Goal: Task Accomplishment & Management: Manage account settings

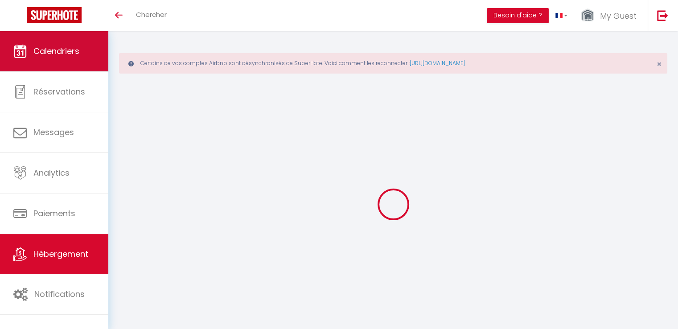
click at [43, 50] on span "Calendriers" at bounding box center [56, 50] width 46 height 11
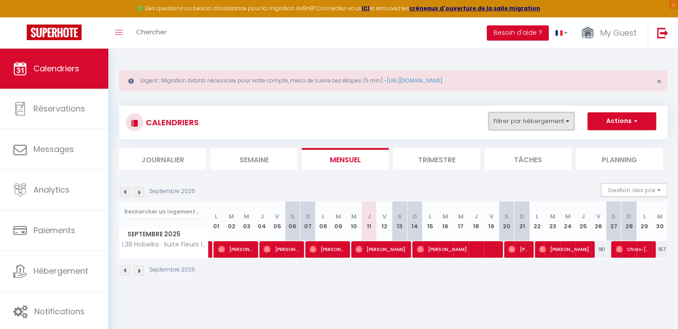
click at [518, 120] on button "Filtrer par hébergement" at bounding box center [531, 121] width 86 height 18
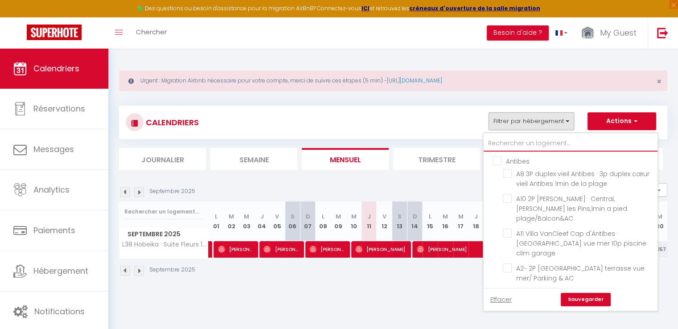
click at [523, 147] on input "text" at bounding box center [570, 143] width 174 height 16
type input "L"
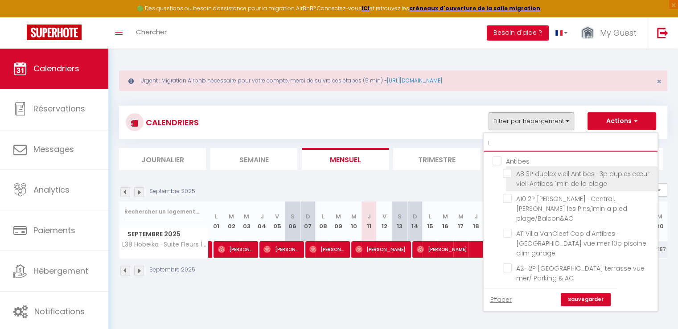
checkbox input "false"
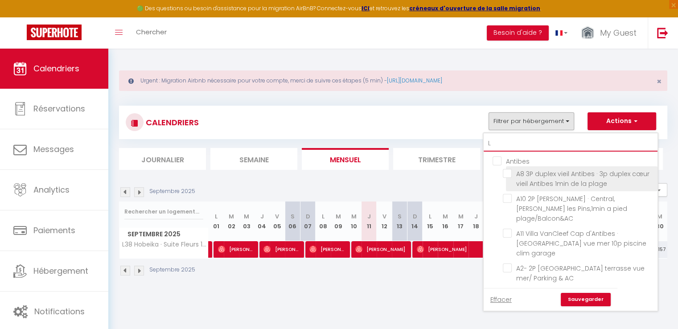
checkbox input "false"
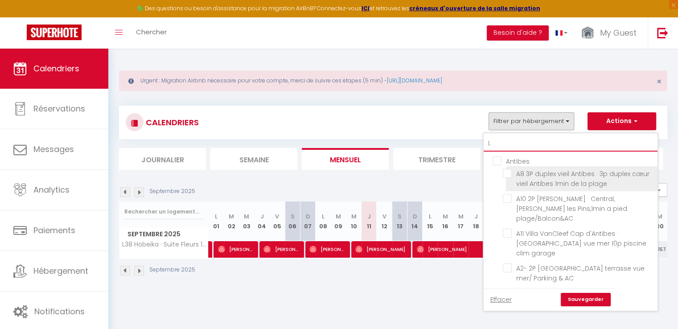
checkbox input "false"
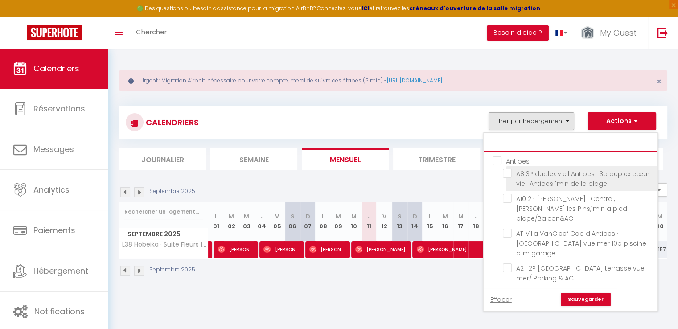
checkbox input "false"
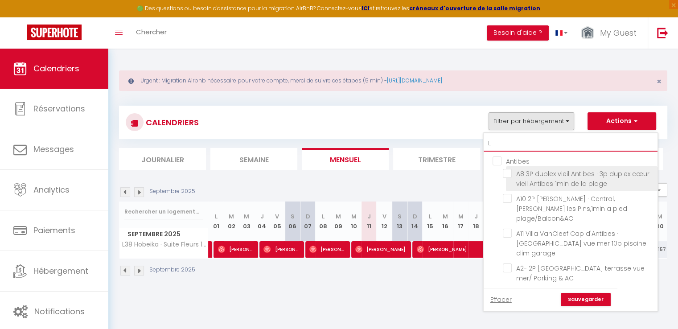
checkbox input "false"
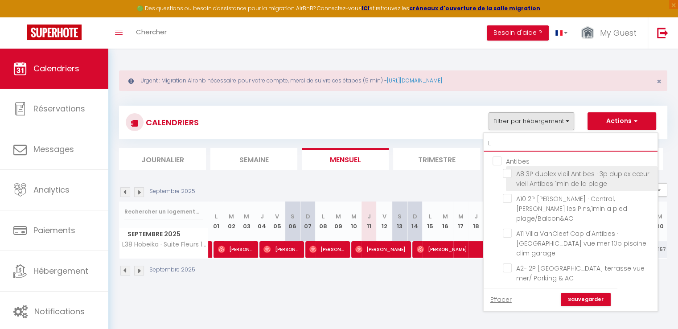
checkbox input "false"
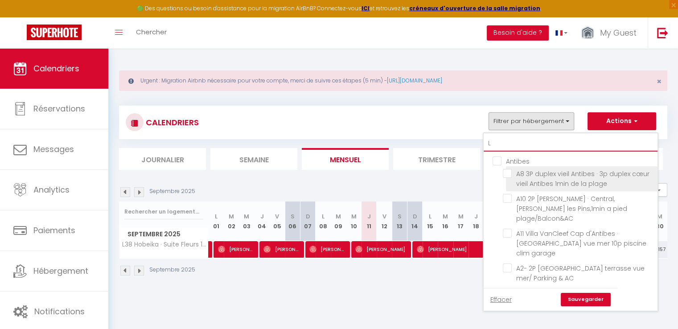
checkbox input "false"
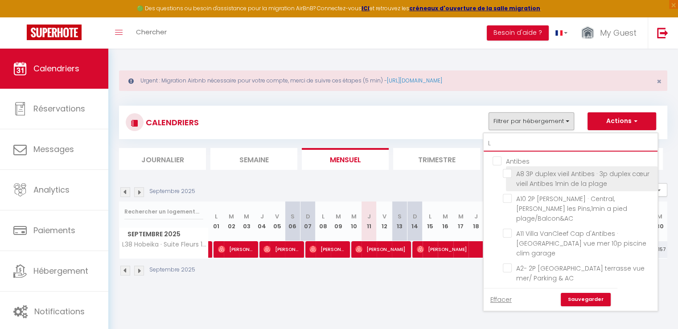
checkbox input "false"
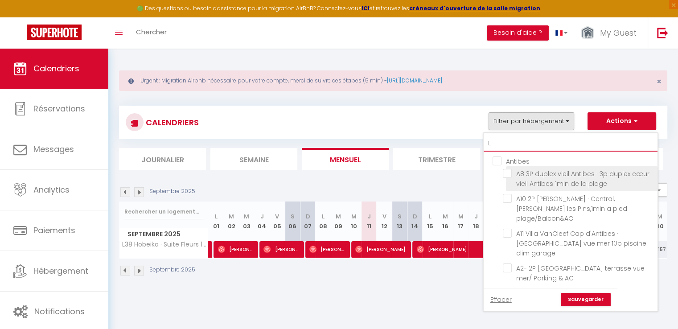
checkbox input "false"
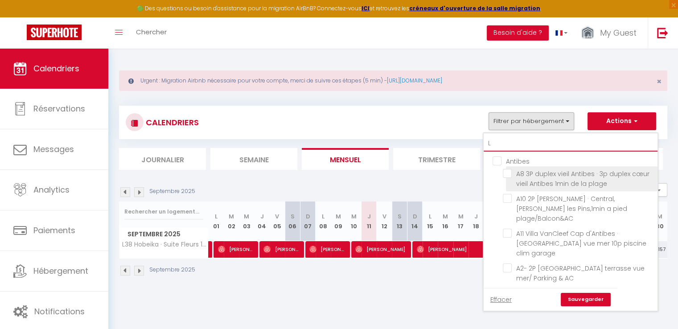
checkbox input "false"
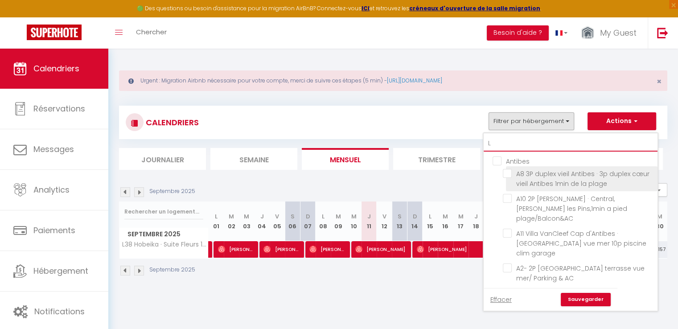
checkbox input "false"
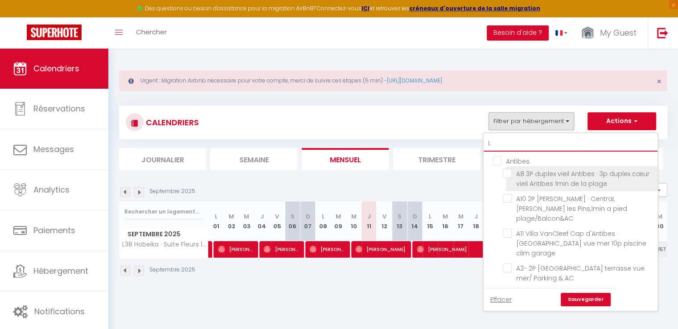
checkbox input "false"
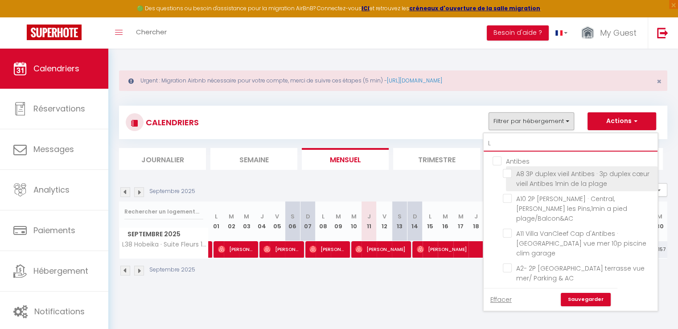
checkbox input "false"
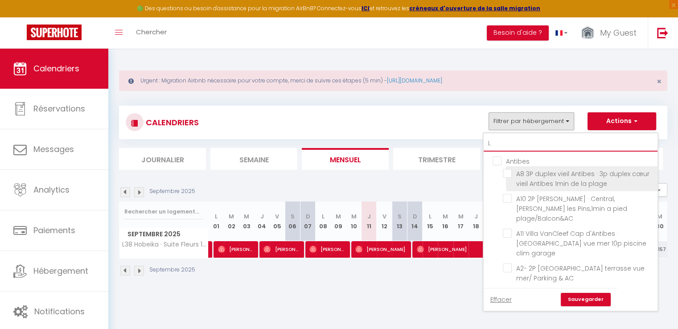
checkbox input "false"
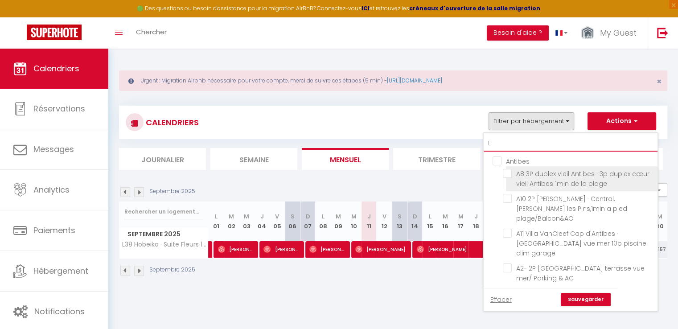
checkbox input "false"
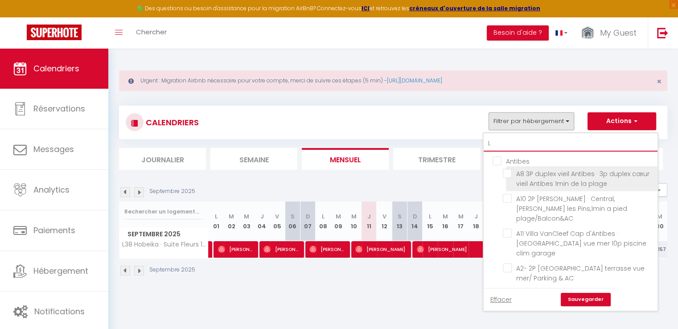
checkbox input "false"
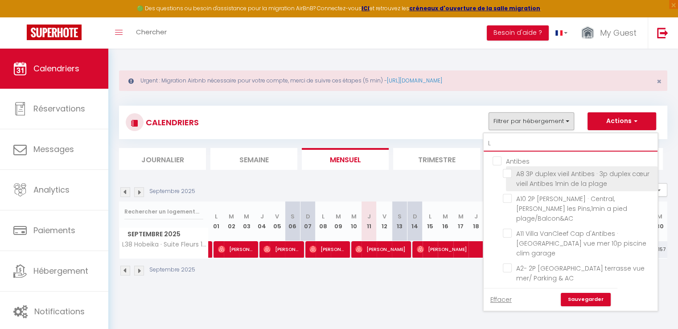
checkbox input "false"
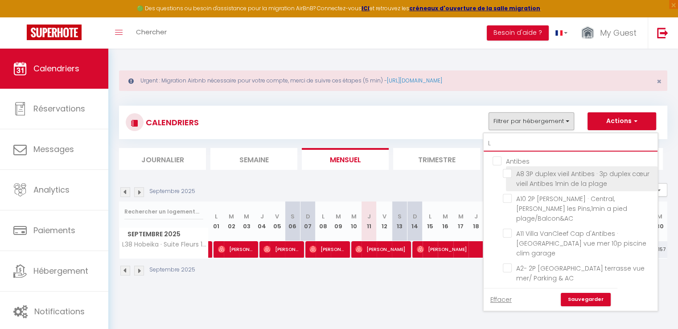
checkbox input "false"
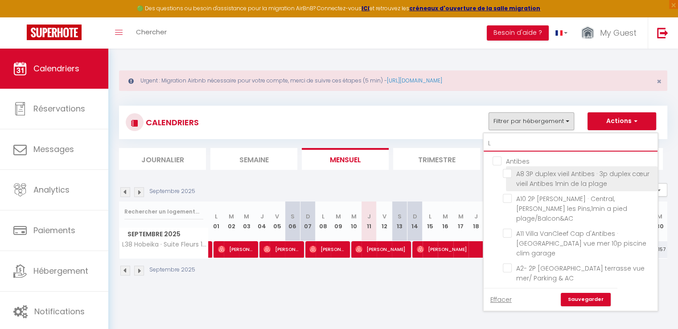
checkbox input "false"
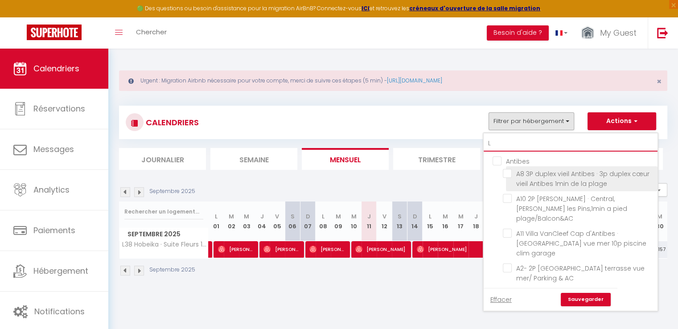
checkbox input "false"
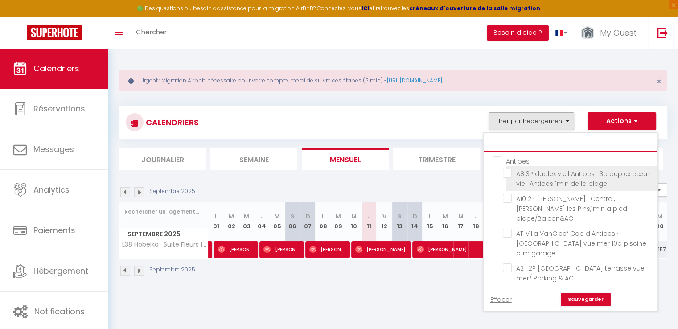
checkbox input "false"
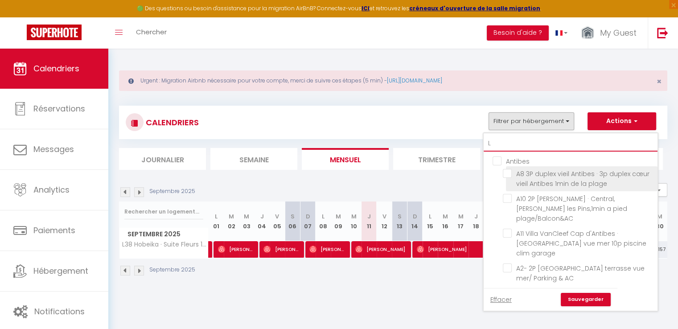
checkbox input "false"
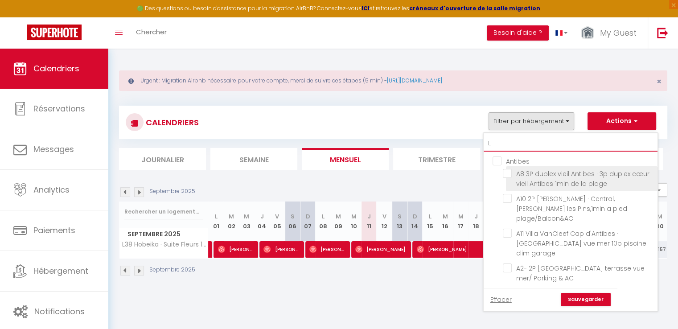
checkbox input "false"
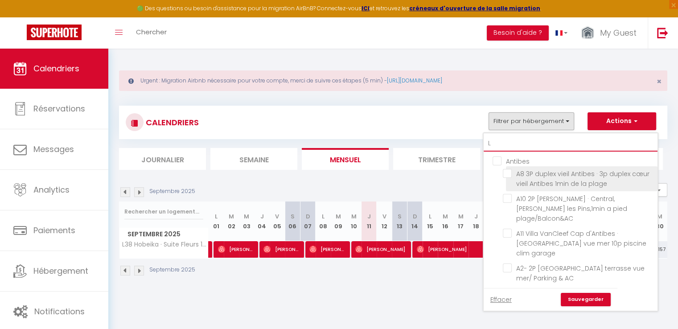
checkbox input "false"
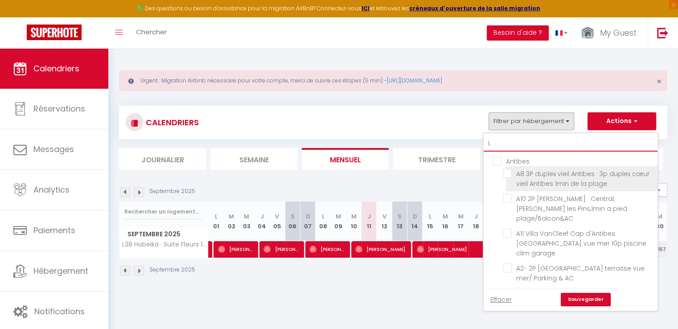
checkbox input "false"
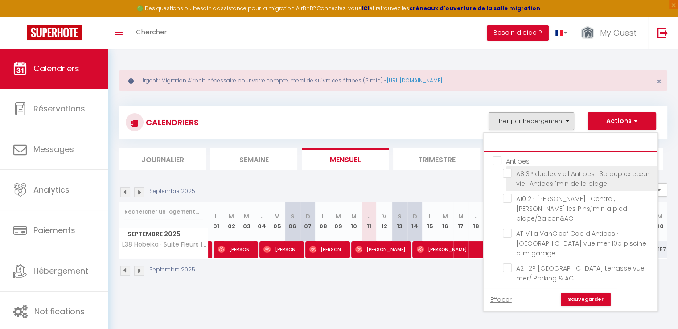
checkbox input "false"
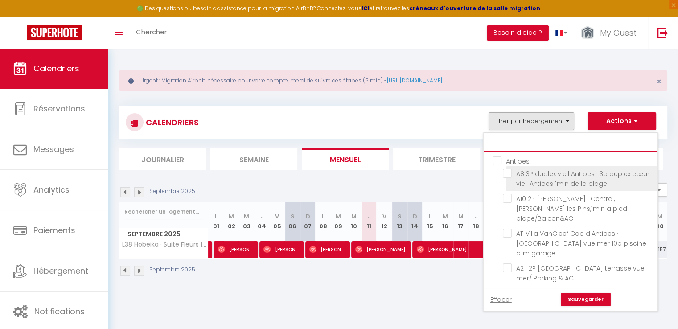
checkbox input "false"
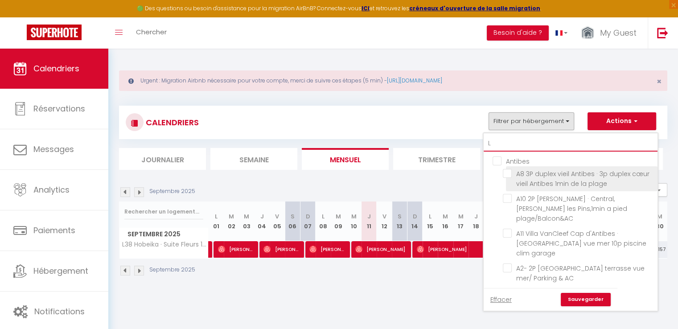
checkbox input "false"
type input "L2"
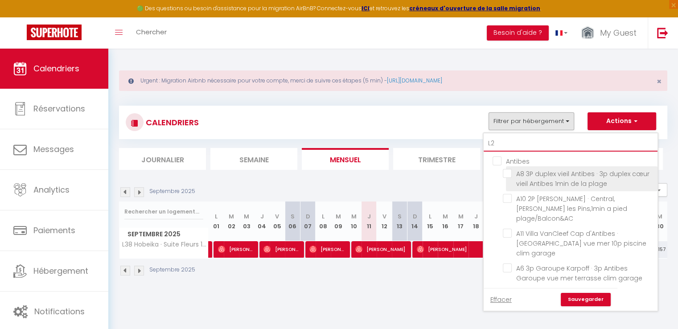
checkbox input "false"
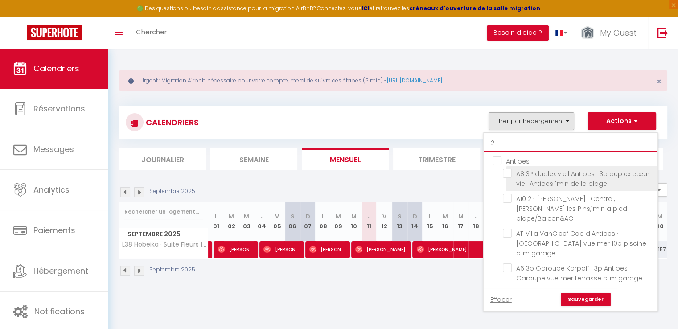
checkbox input "false"
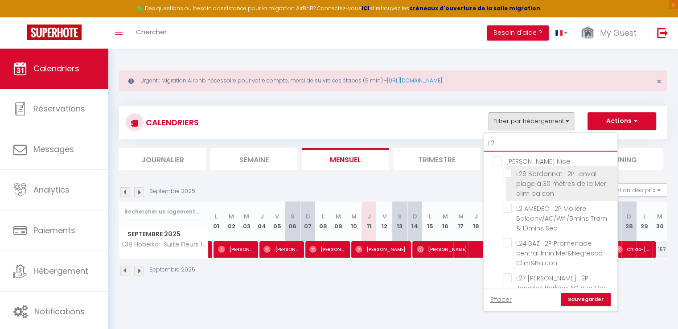
type input "L20"
checkbox input "false"
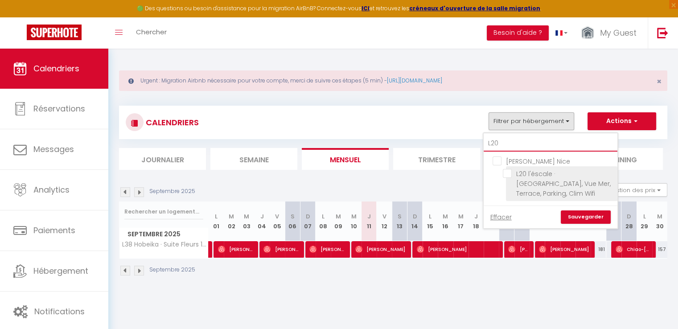
type input "L20"
click at [543, 186] on span "L20 l'éscale · [GEOGRAPHIC_DATA], Vue Mer, Terrace, Parking, Clim Wifi" at bounding box center [563, 183] width 94 height 29
click at [543, 178] on input "L20 l'éscale · [GEOGRAPHIC_DATA], Vue Mer, Terrace, Parking, Clim Wifi" at bounding box center [557, 173] width 111 height 9
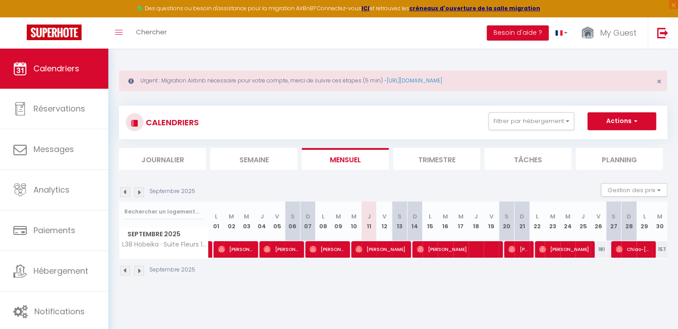
click at [526, 100] on div "CALENDRIERS Filtrer par hébergement L20 [PERSON_NAME] Nice L20 l'éscale · [GEOG…" at bounding box center [393, 191] width 548 height 188
click at [525, 108] on div "CALENDRIERS Filtrer par hébergement L20 [PERSON_NAME] Nice L20 l'éscale · [GEOG…" at bounding box center [393, 122] width 548 height 33
click at [531, 123] on button "Filtrer par hébergement" at bounding box center [531, 121] width 86 height 18
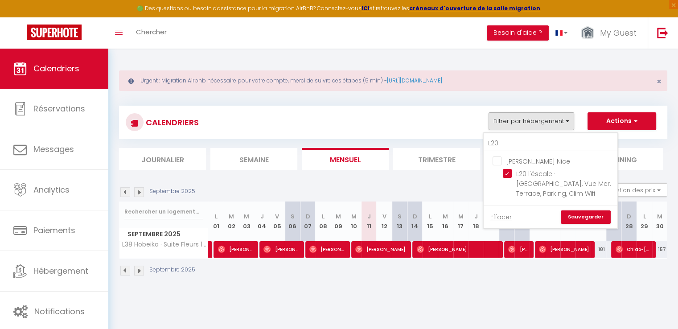
click at [586, 210] on link "Sauvegarder" at bounding box center [585, 216] width 50 height 13
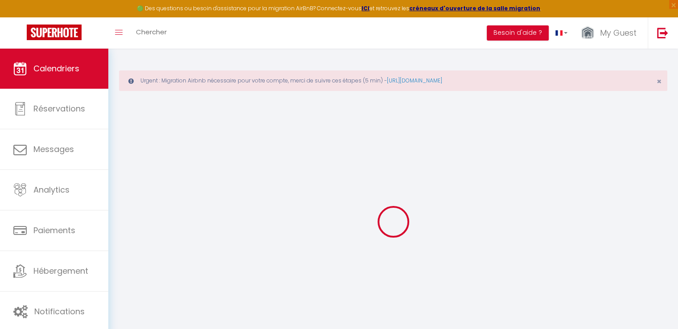
select select
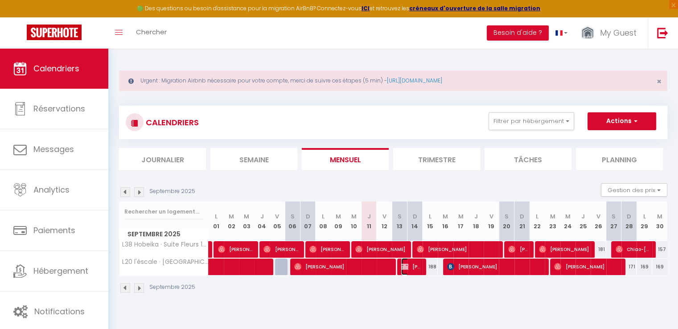
click at [414, 269] on span "[PERSON_NAME]" at bounding box center [411, 266] width 20 height 17
select select "OK"
select select "KO"
select select "0"
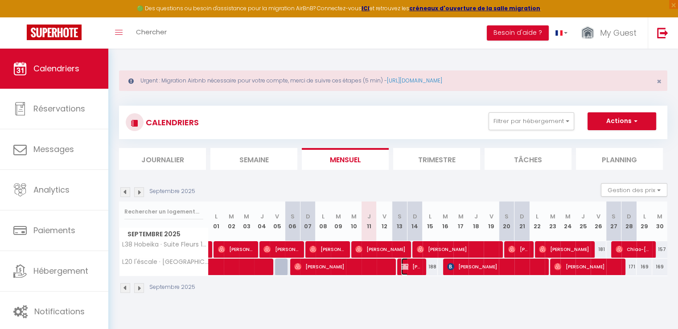
select select "1"
select select
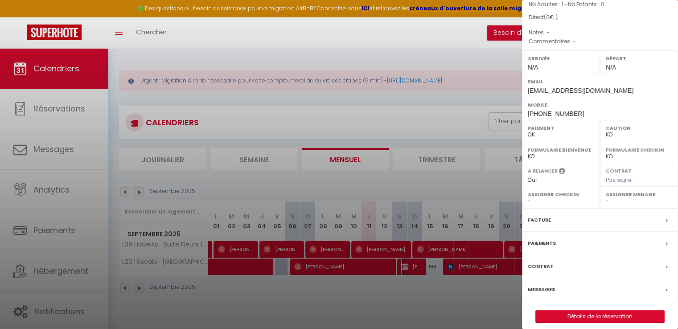
scroll to position [89, 0]
click at [464, 300] on div at bounding box center [339, 164] width 678 height 329
